Goal: Task Accomplishment & Management: Complete application form

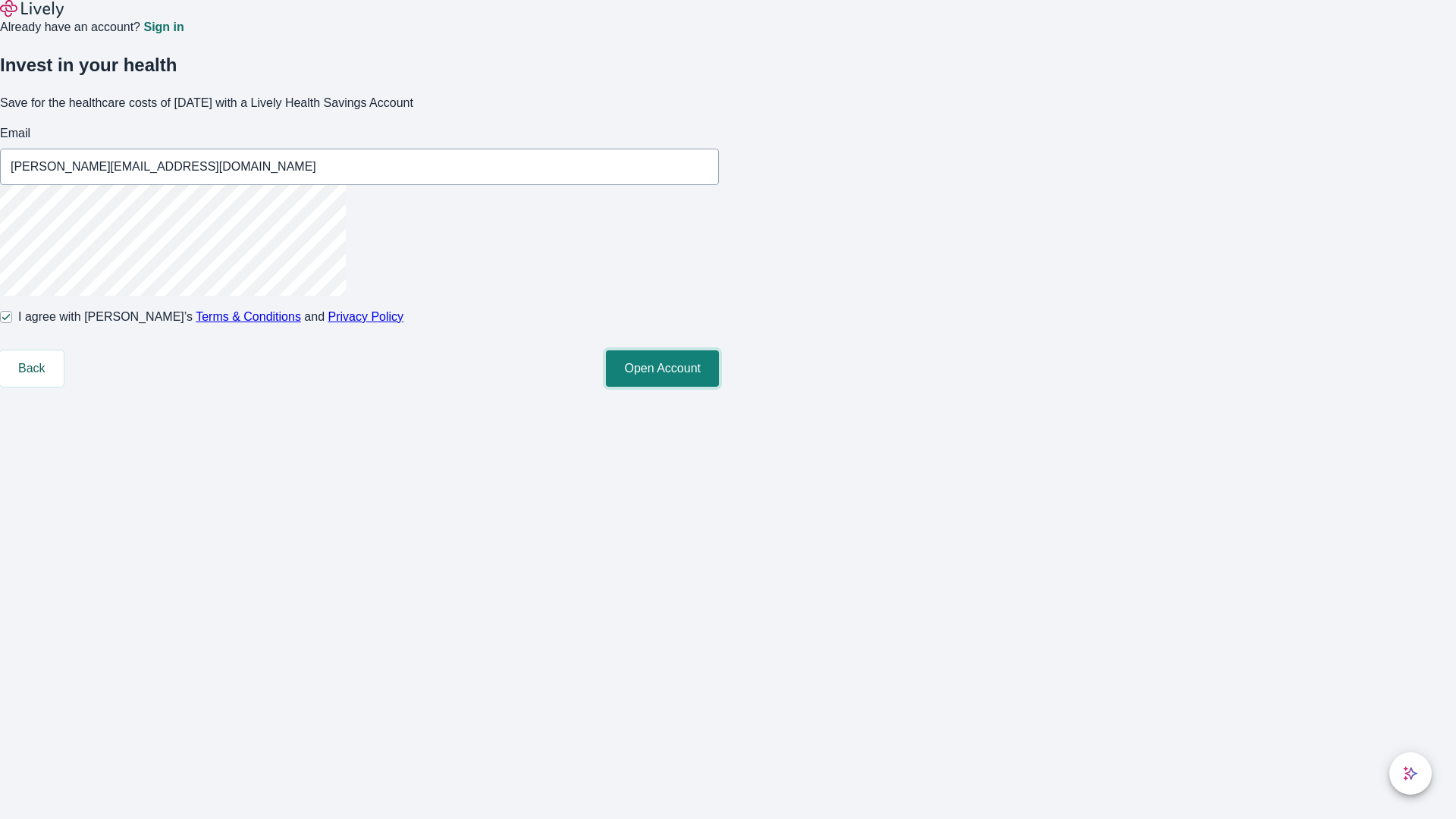
click at [719, 387] on button "Open Account" at bounding box center [662, 369] width 113 height 36
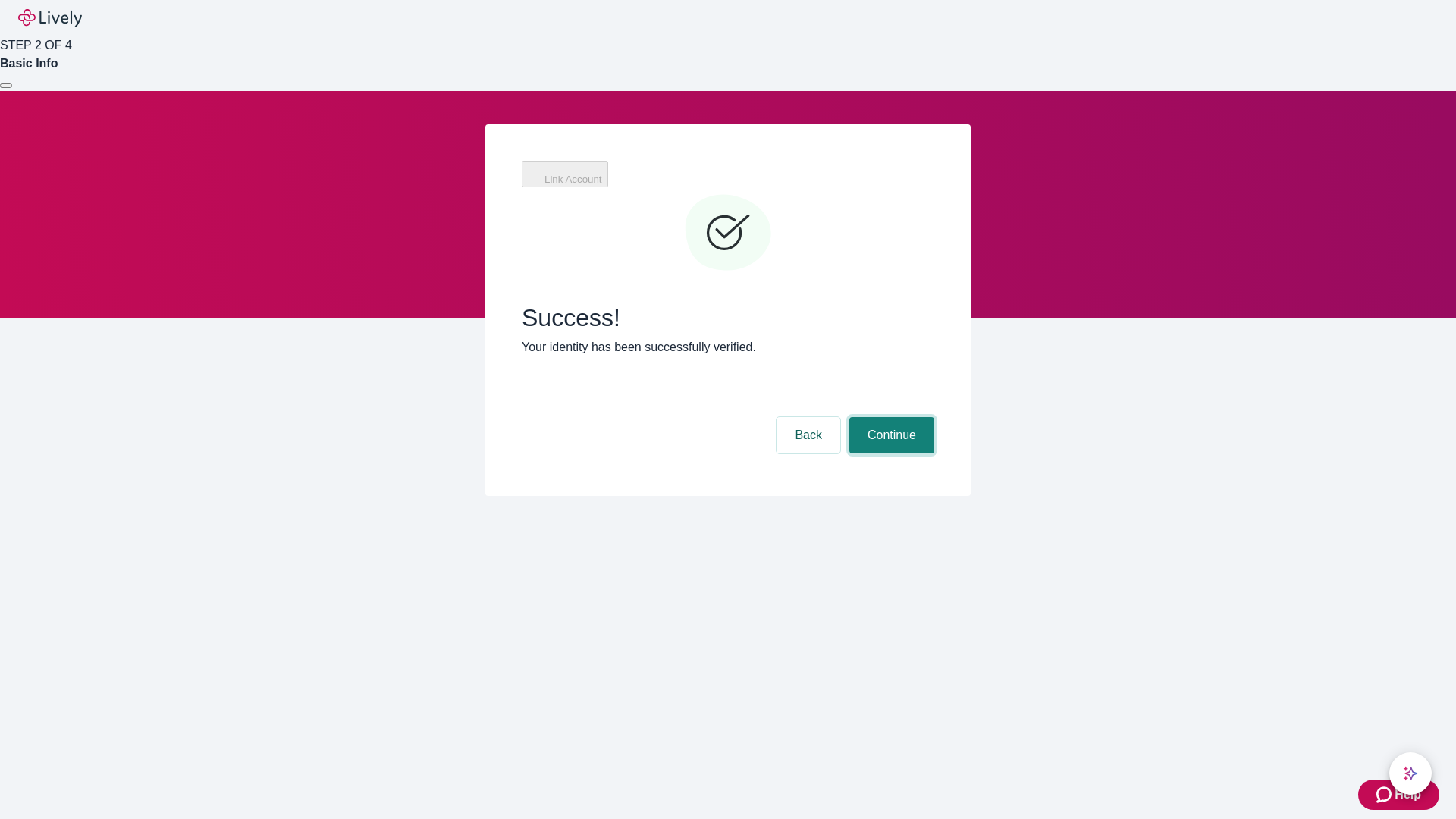
click at [890, 417] on button "Continue" at bounding box center [891, 436] width 85 height 36
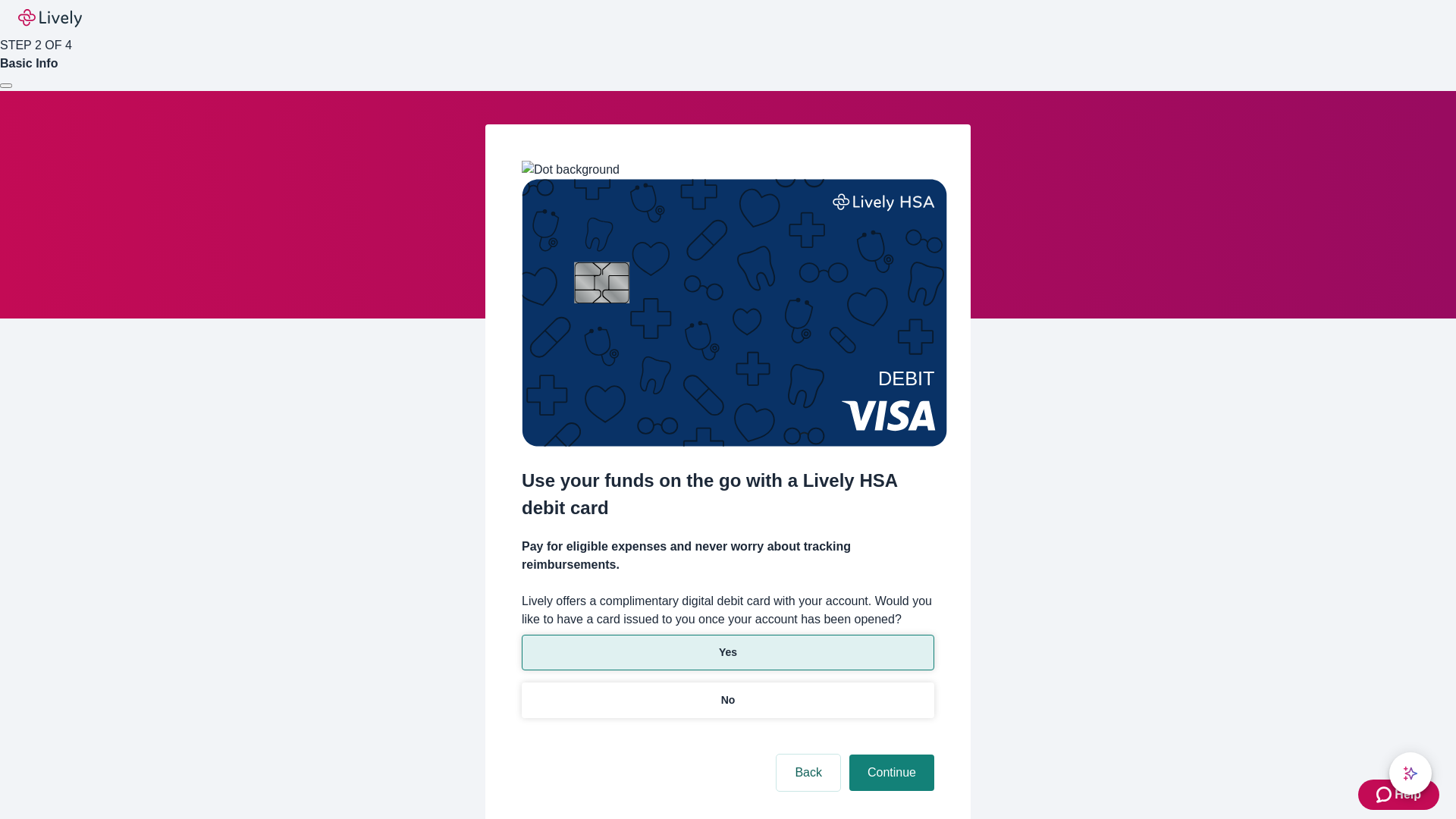
click at [728, 645] on p "Yes" at bounding box center [728, 652] width 18 height 16
click at [890, 755] on button "Continue" at bounding box center [891, 773] width 85 height 36
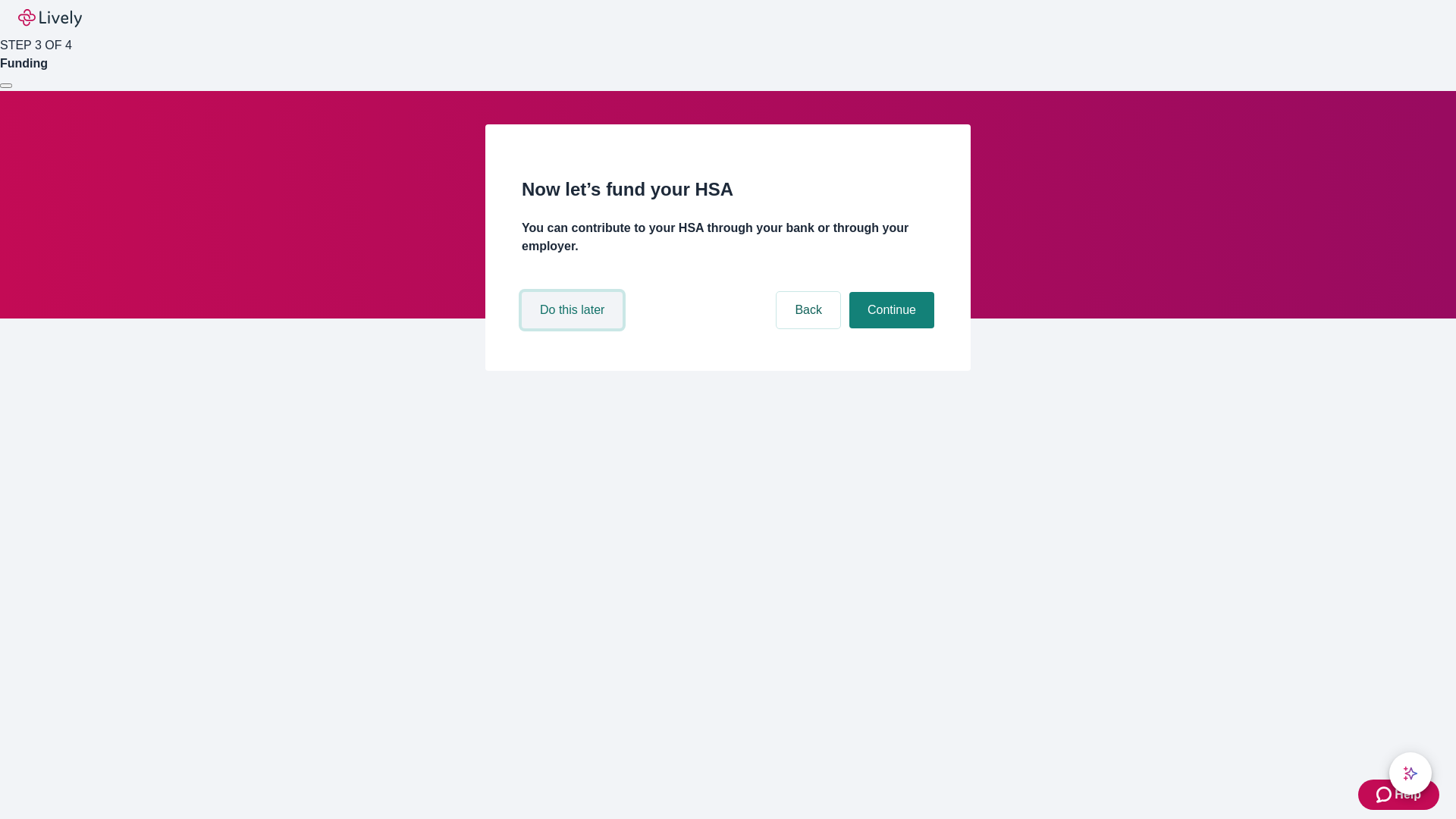
click at [574, 328] on button "Do this later" at bounding box center [572, 310] width 101 height 36
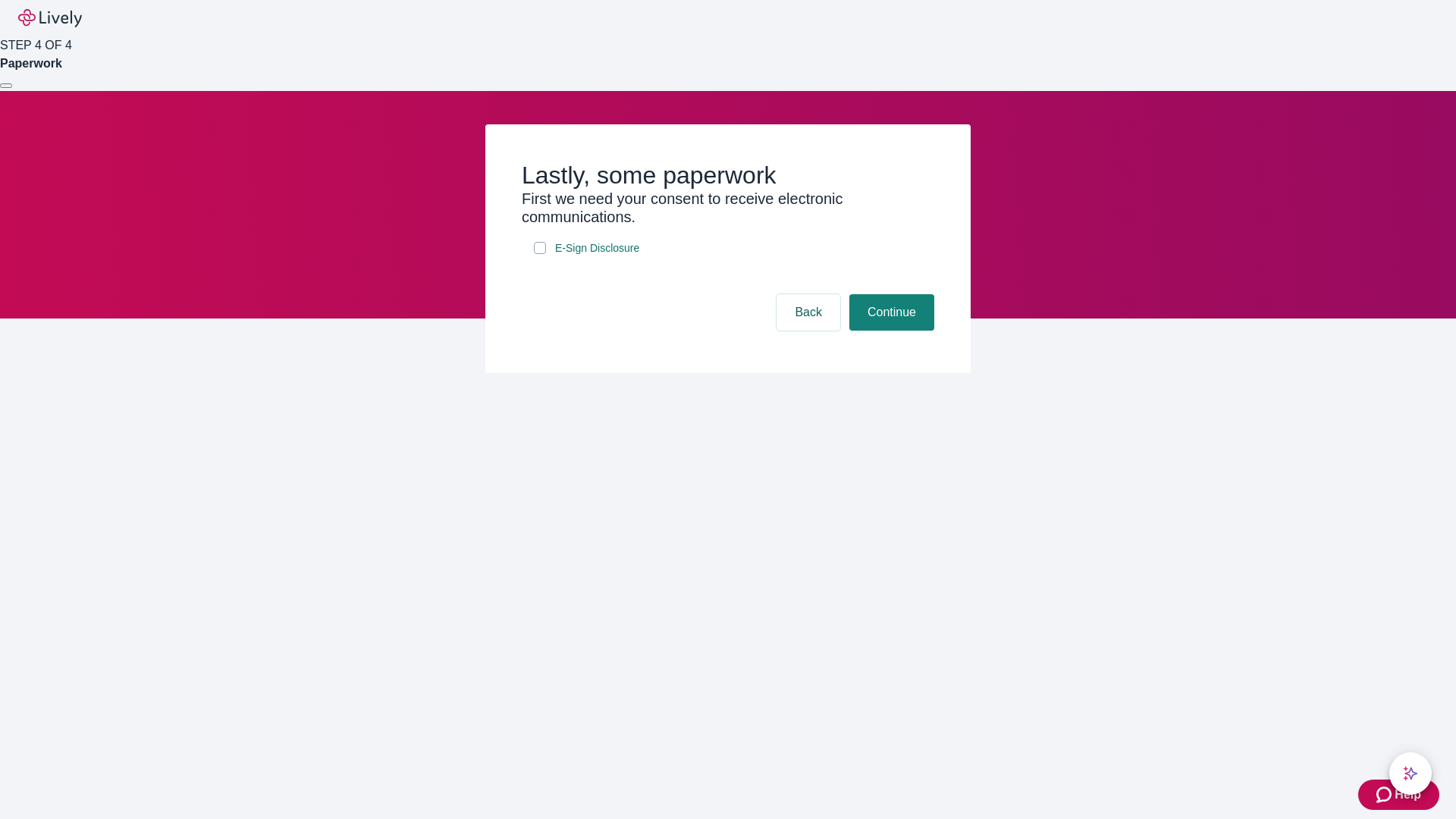
click at [540, 254] on input "E-Sign Disclosure" at bounding box center [540, 248] width 12 height 12
checkbox input "true"
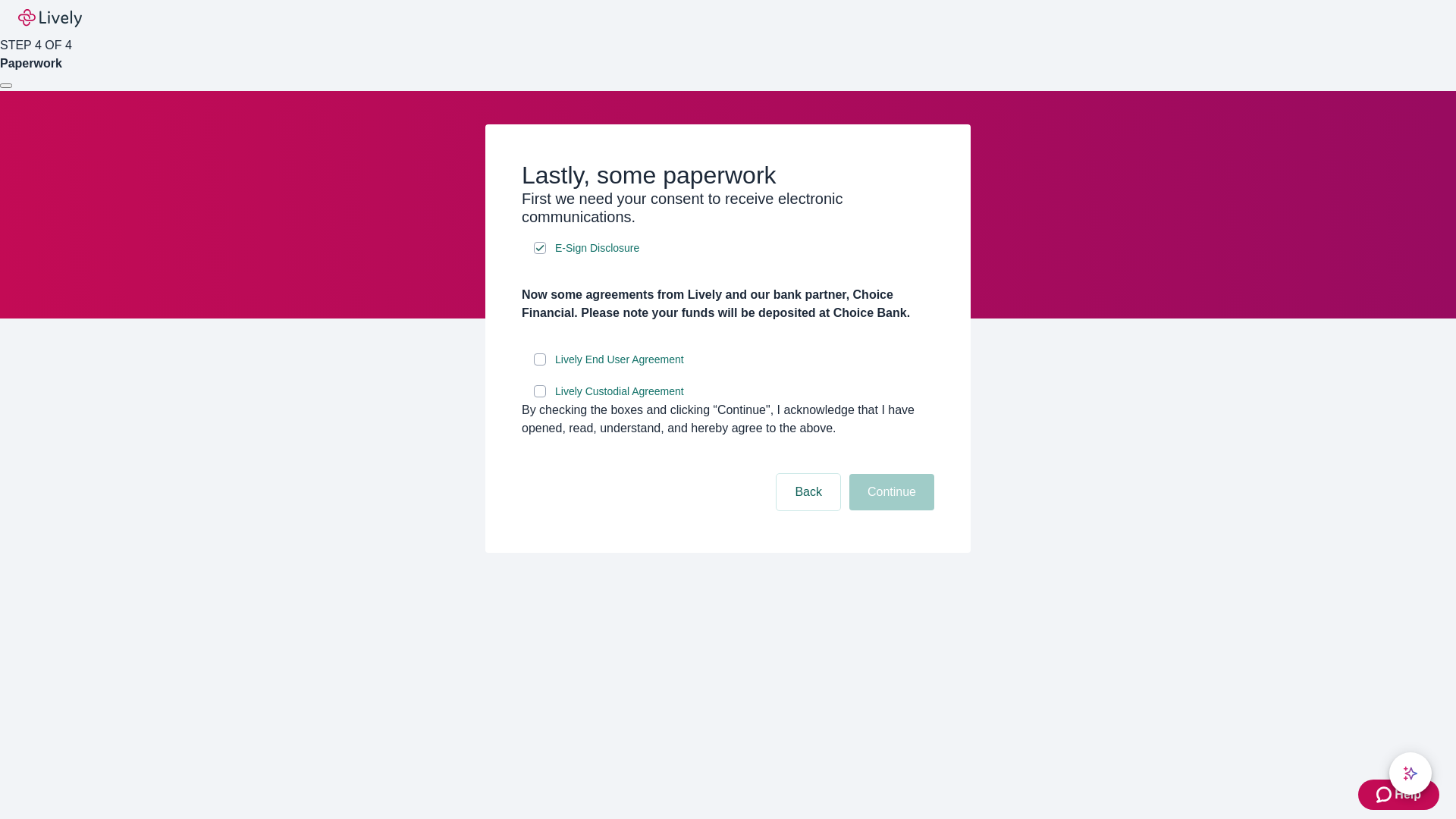
click at [540, 365] on input "Lively End User Agreement" at bounding box center [540, 359] width 12 height 12
checkbox input "true"
click at [540, 398] on input "Lively Custodial Agreement" at bounding box center [540, 391] width 12 height 12
checkbox input "true"
click at [890, 510] on button "Continue" at bounding box center [891, 492] width 85 height 36
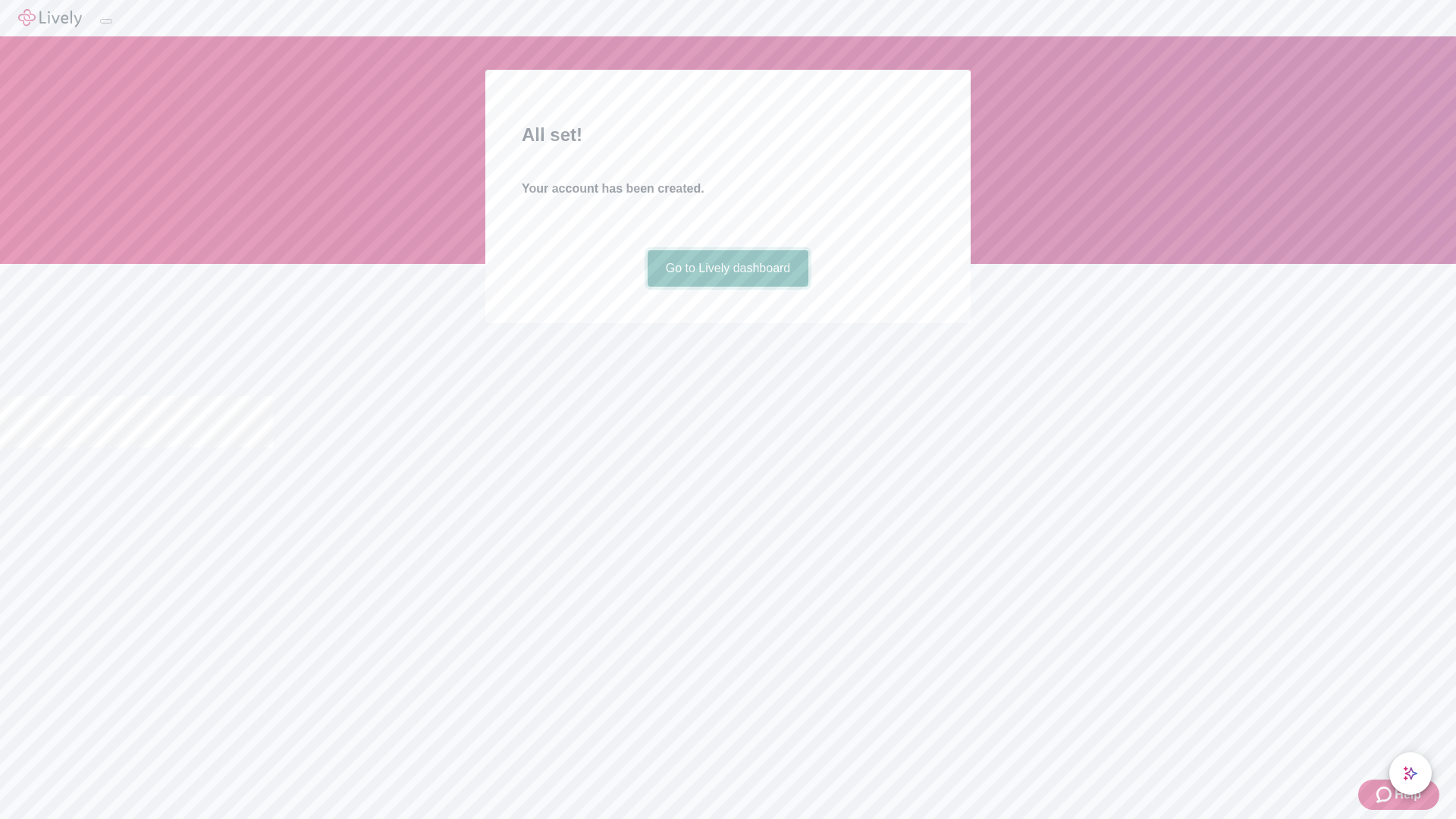
click at [728, 287] on link "Go to Lively dashboard" at bounding box center [728, 269] width 161 height 36
